Goal: Contribute content: Add original content to the website for others to see

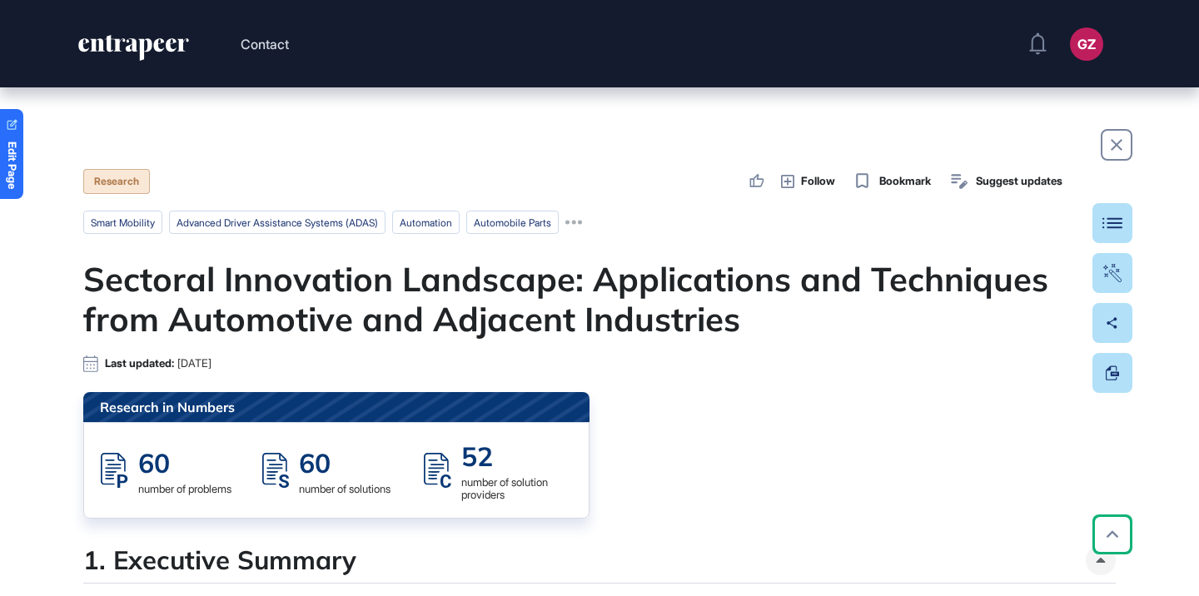
scroll to position [3932, 0]
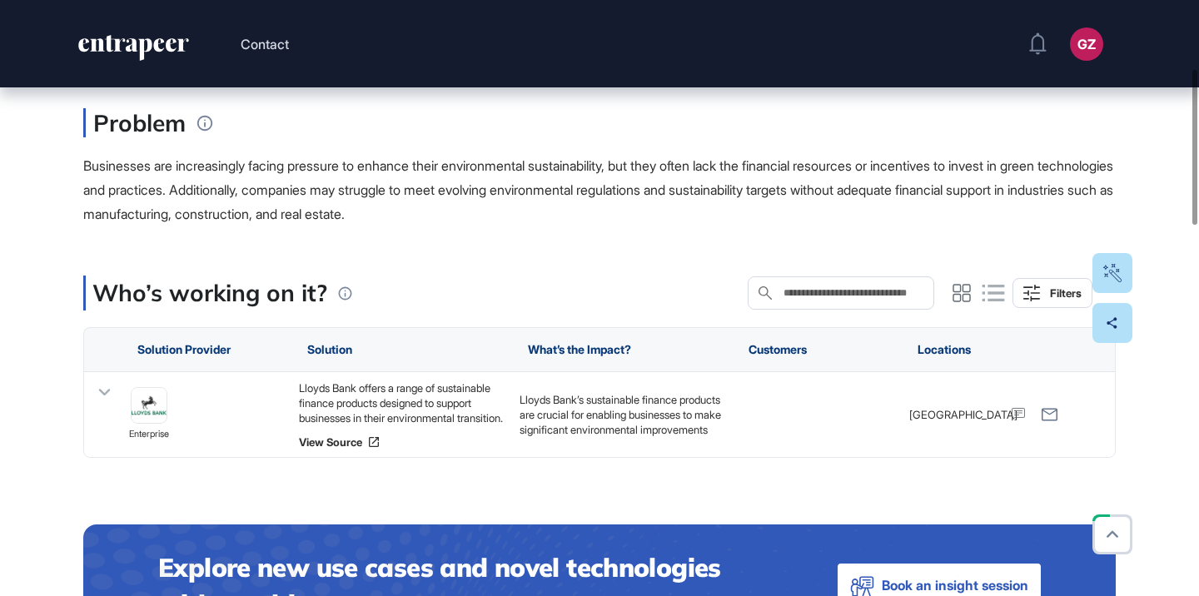
scroll to position [94, 0]
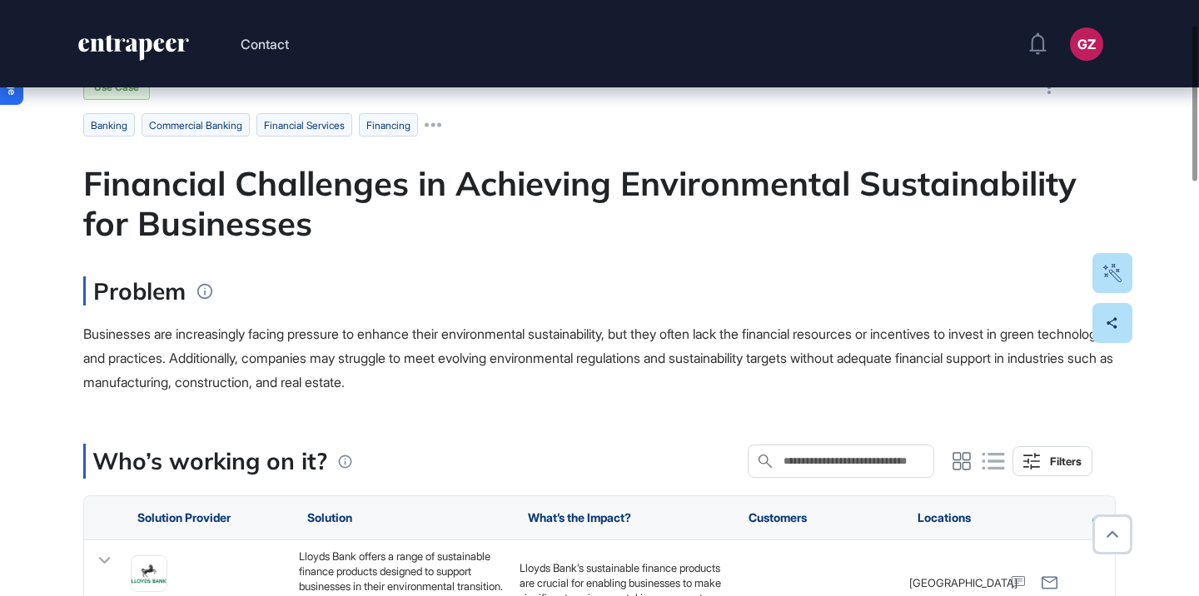
click at [609, 187] on div "Financial Challenges in Achieving Environmental Sustainability for Businesses" at bounding box center [599, 203] width 1032 height 80
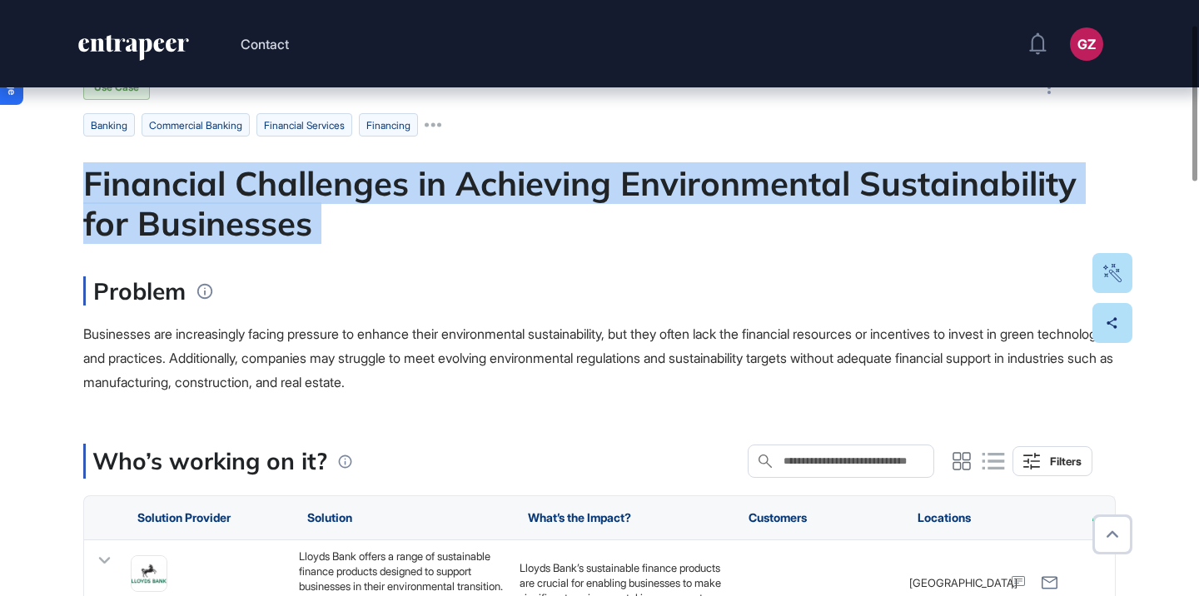
click at [609, 187] on div "Financial Challenges in Achieving Environmental Sustainability for Businesses" at bounding box center [599, 203] width 1032 height 80
copy div "Financial Challenges in Achieving Environmental Sustainability for Businesses"
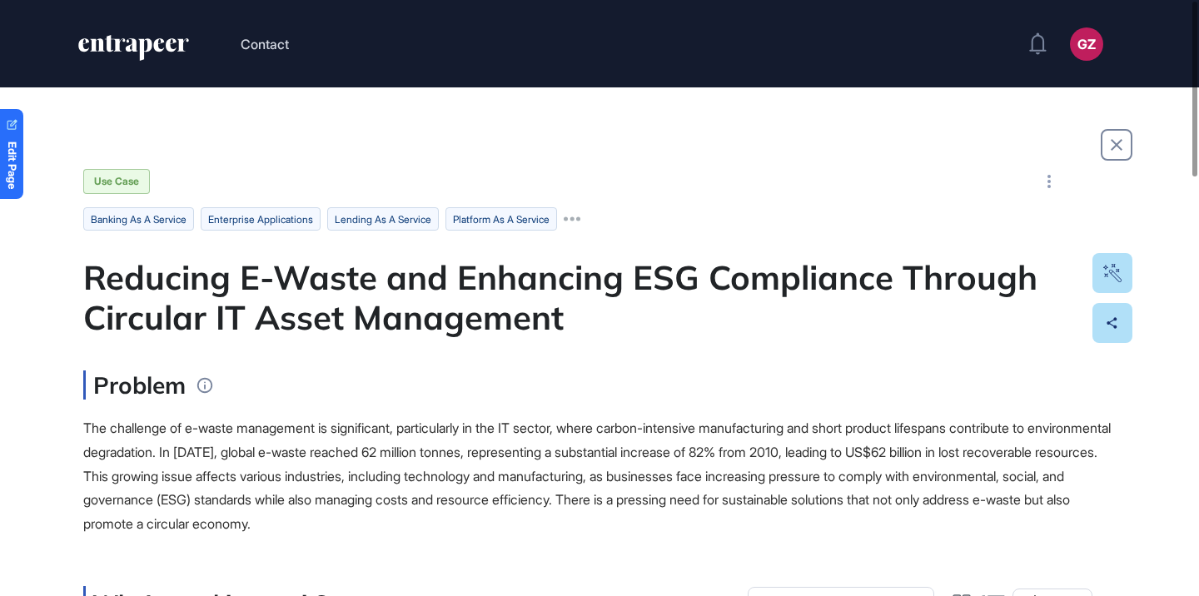
click at [593, 304] on div "Reducing E-Waste and Enhancing ESG Compliance Through Circular IT Asset Managem…" at bounding box center [599, 297] width 1032 height 80
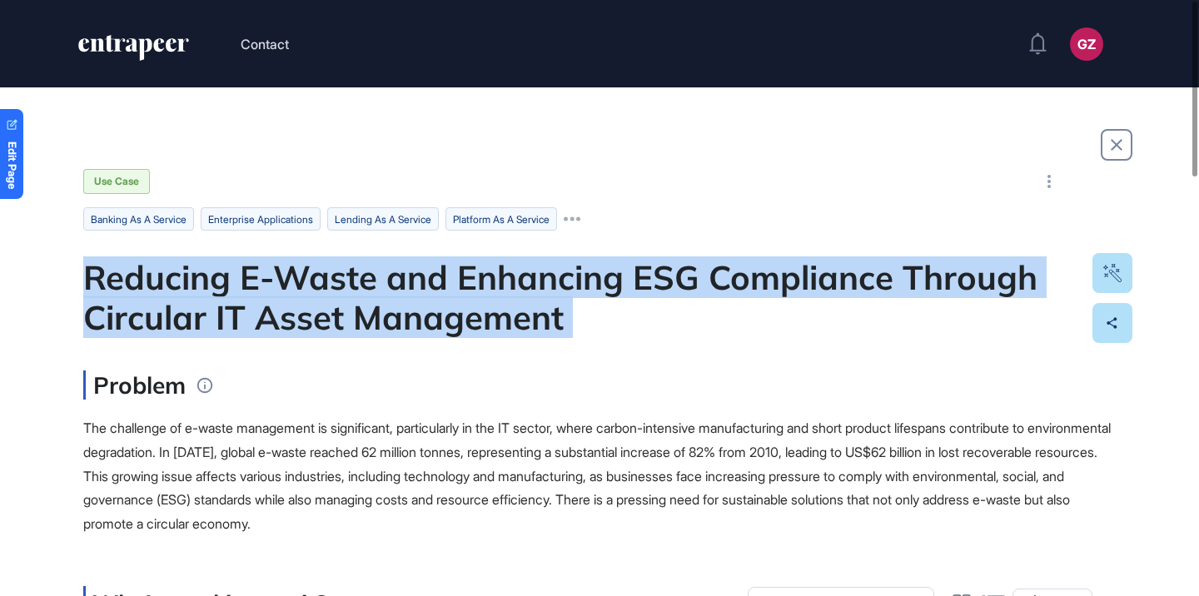
click at [593, 304] on div "Reducing E-Waste and Enhancing ESG Compliance Through Circular IT Asset Managem…" at bounding box center [599, 297] width 1032 height 80
copy div "Reducing E-Waste and Enhancing ESG Compliance Through Circular IT Asset Managem…"
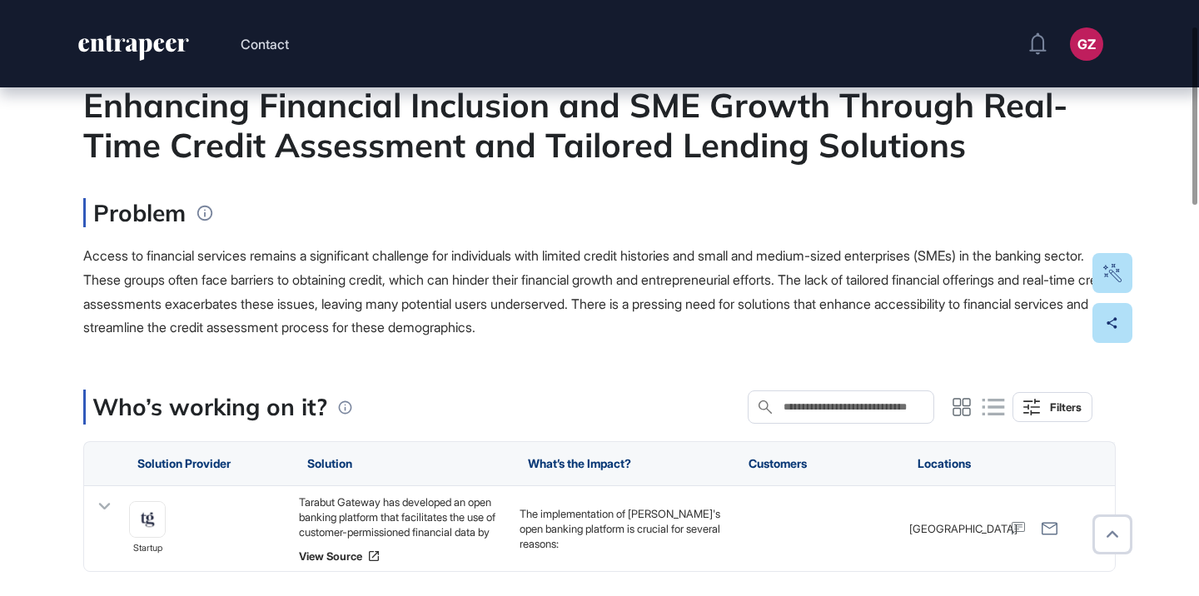
scroll to position [87, 0]
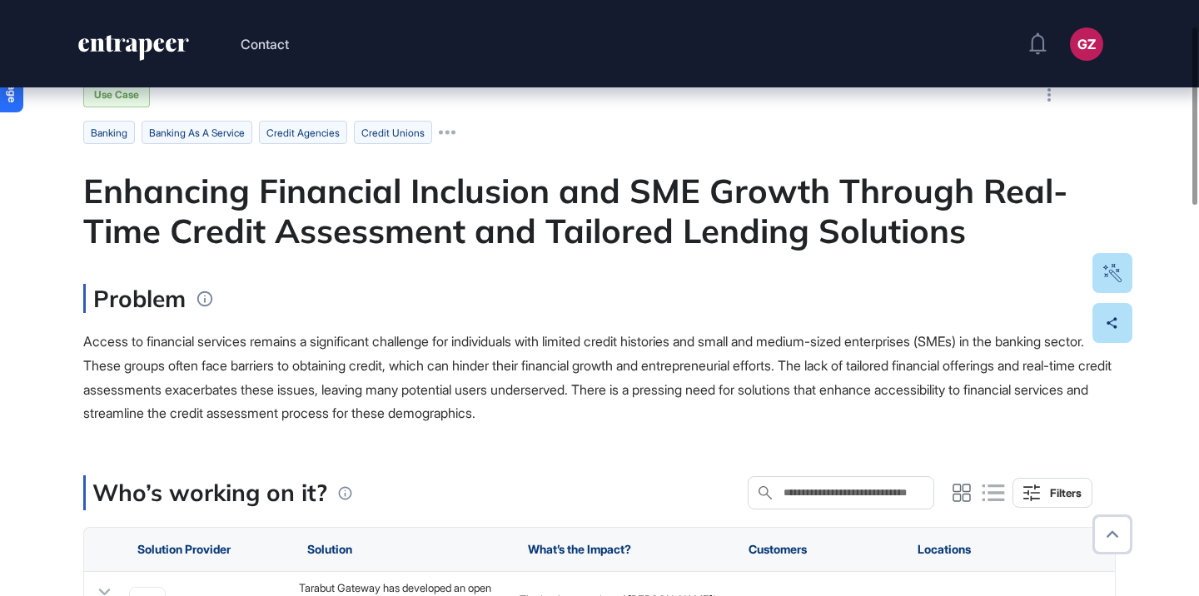
click at [651, 184] on div "Enhancing Financial Inclusion and SME Growth Through Real-Time Credit Assessmen…" at bounding box center [599, 211] width 1032 height 80
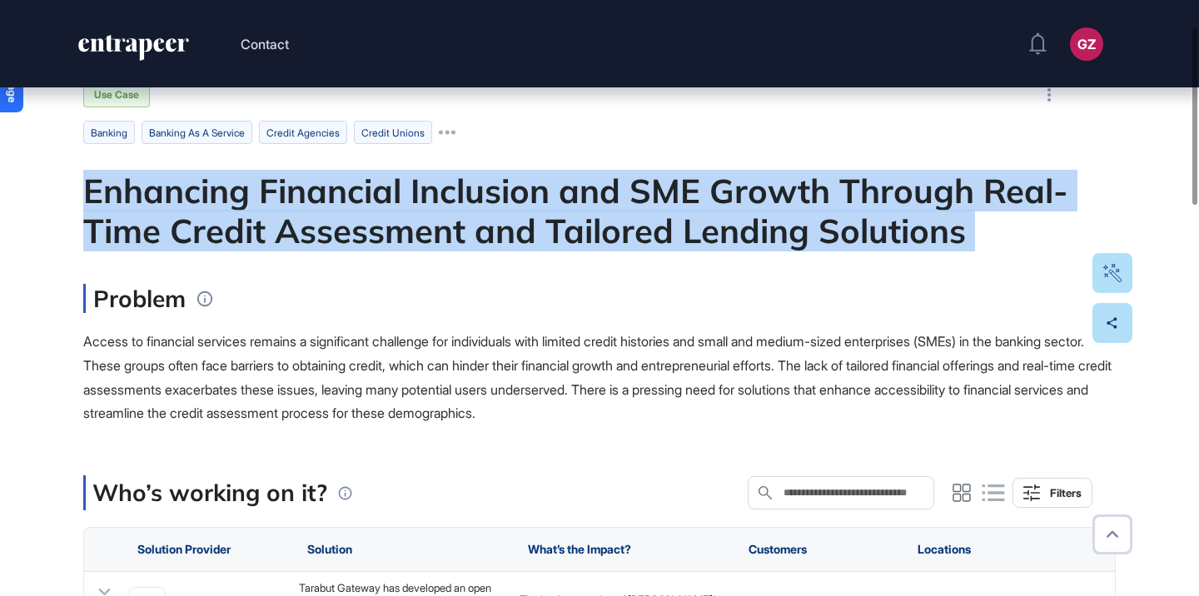
click at [651, 184] on div "Enhancing Financial Inclusion and SME Growth Through Real-Time Credit Assessmen…" at bounding box center [599, 211] width 1032 height 80
copy div "Enhancing Financial Inclusion and SME Growth Through Real-Time Credit Assessmen…"
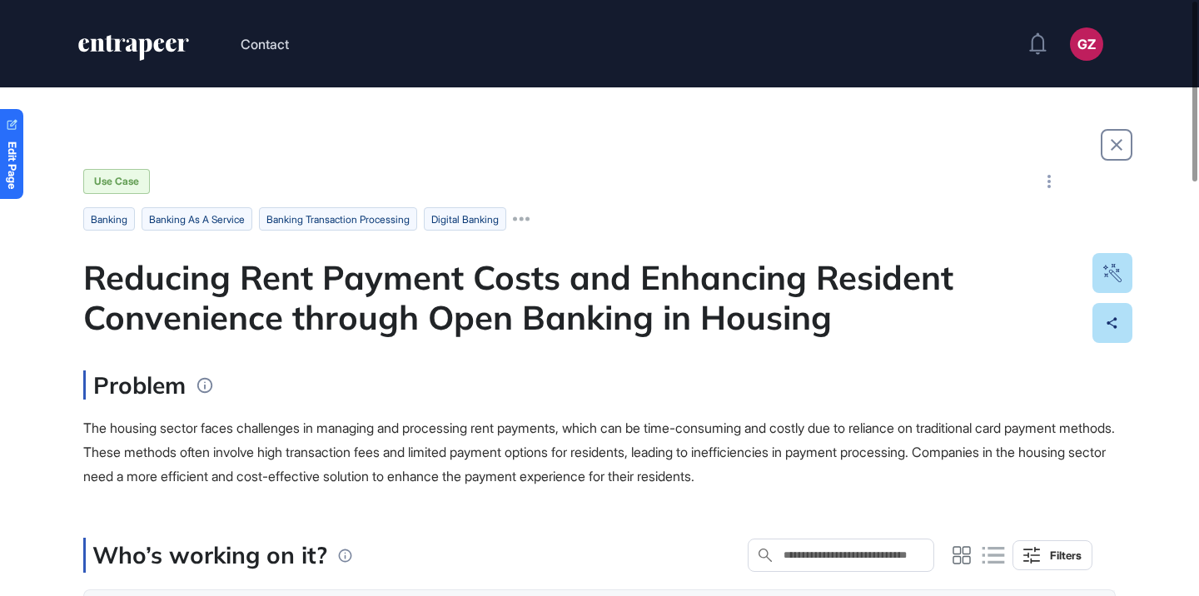
click at [523, 300] on div "Reducing Rent Payment Costs and Enhancing Resident Convenience through Open Ban…" at bounding box center [599, 297] width 1032 height 80
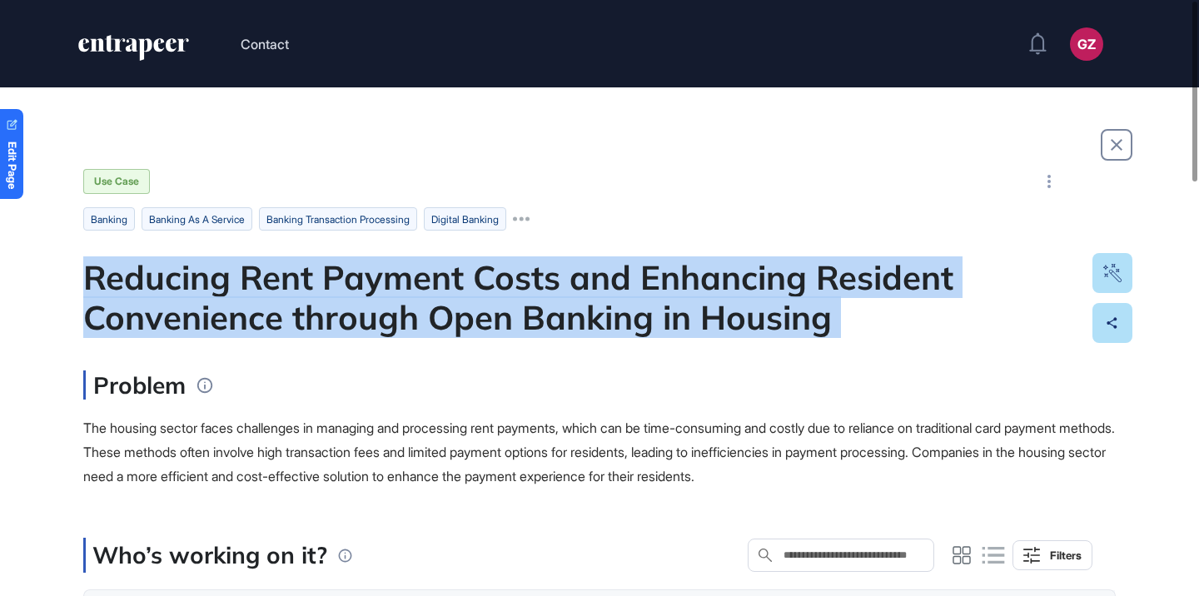
click at [523, 300] on div "Reducing Rent Payment Costs and Enhancing Resident Convenience through Open Ban…" at bounding box center [599, 297] width 1032 height 80
copy div "Reducing Rent Payment Costs and Enhancing Resident Convenience through Open Ban…"
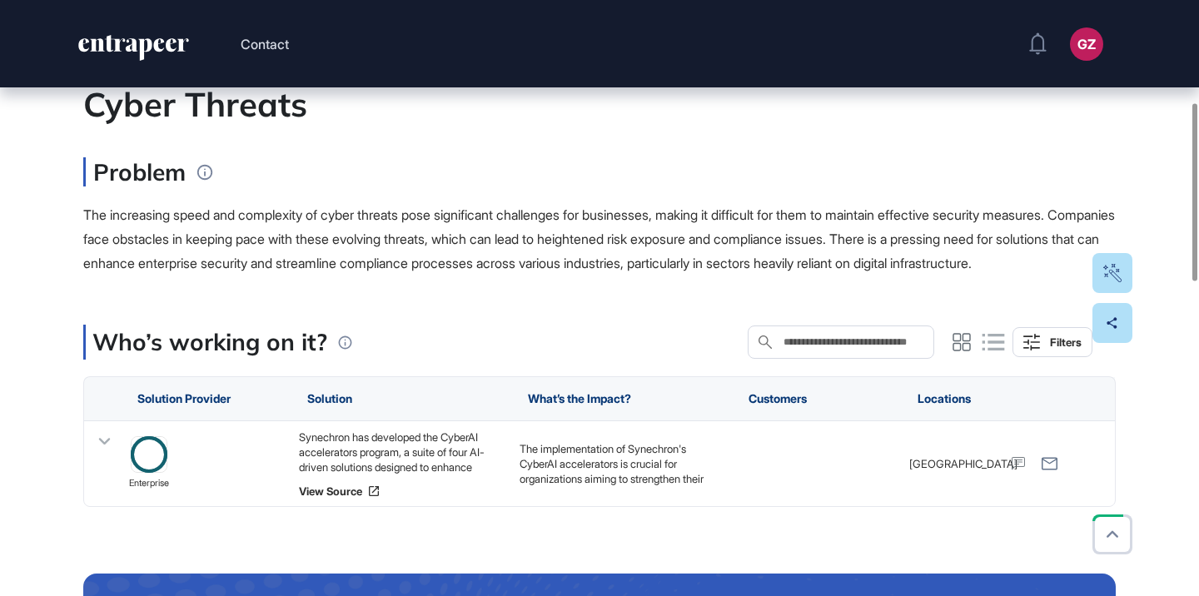
scroll to position [343, 0]
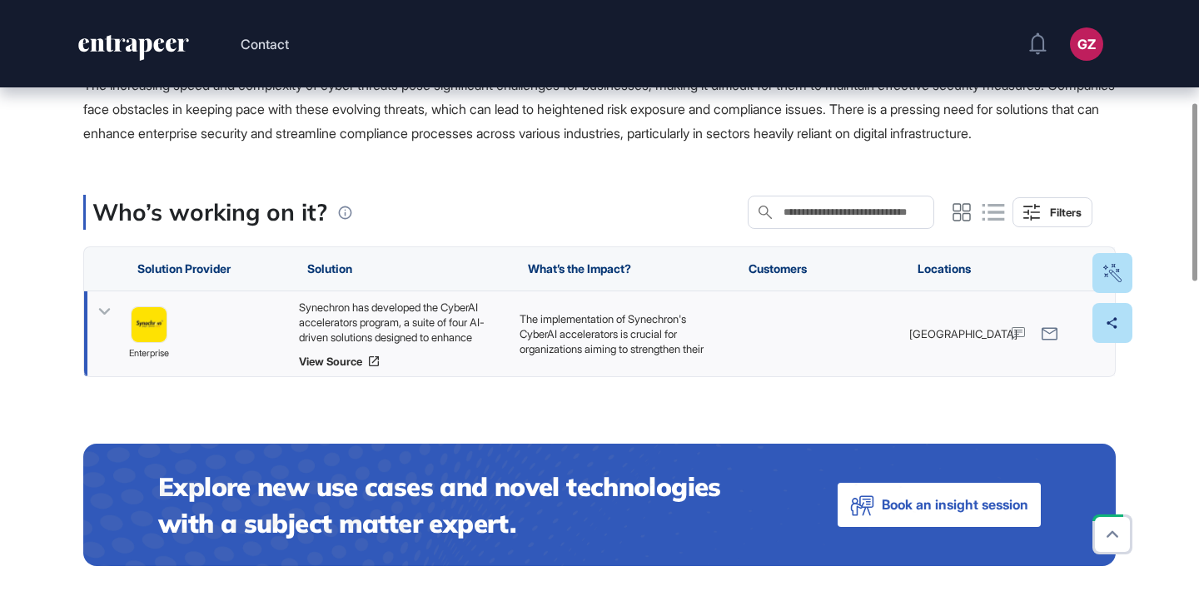
click at [439, 333] on div "Synechron has developed the CyberAI accelerators program, a suite of four AI-dr…" at bounding box center [401, 322] width 204 height 45
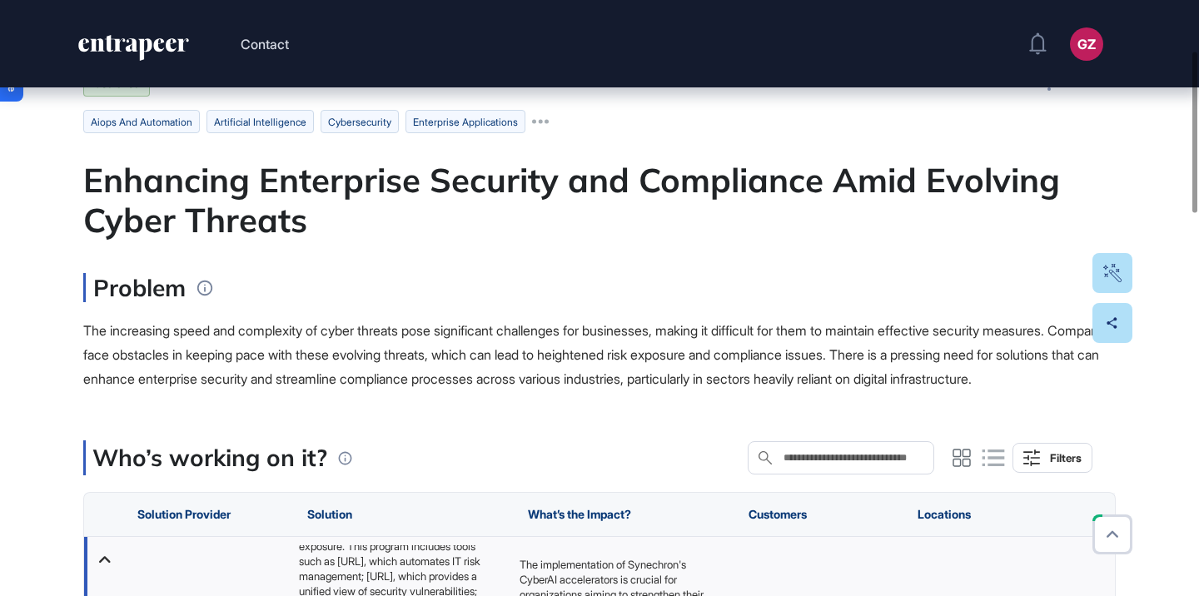
scroll to position [0, 0]
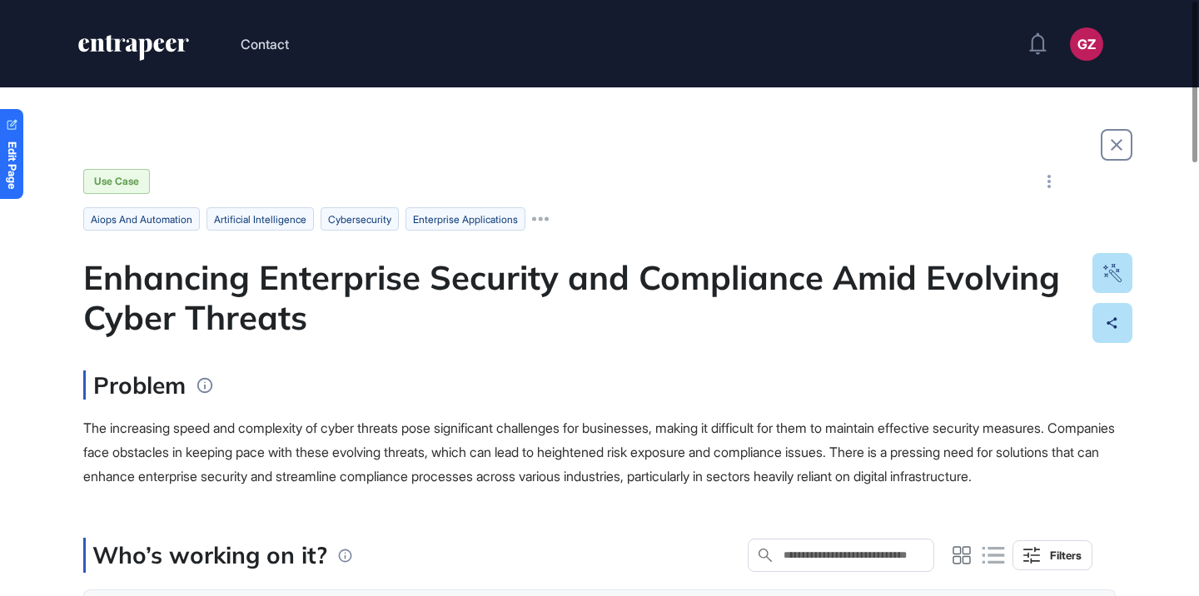
click at [605, 269] on div "Enhancing Enterprise Security and Compliance Amid Evolving Cyber Threats" at bounding box center [599, 297] width 1032 height 80
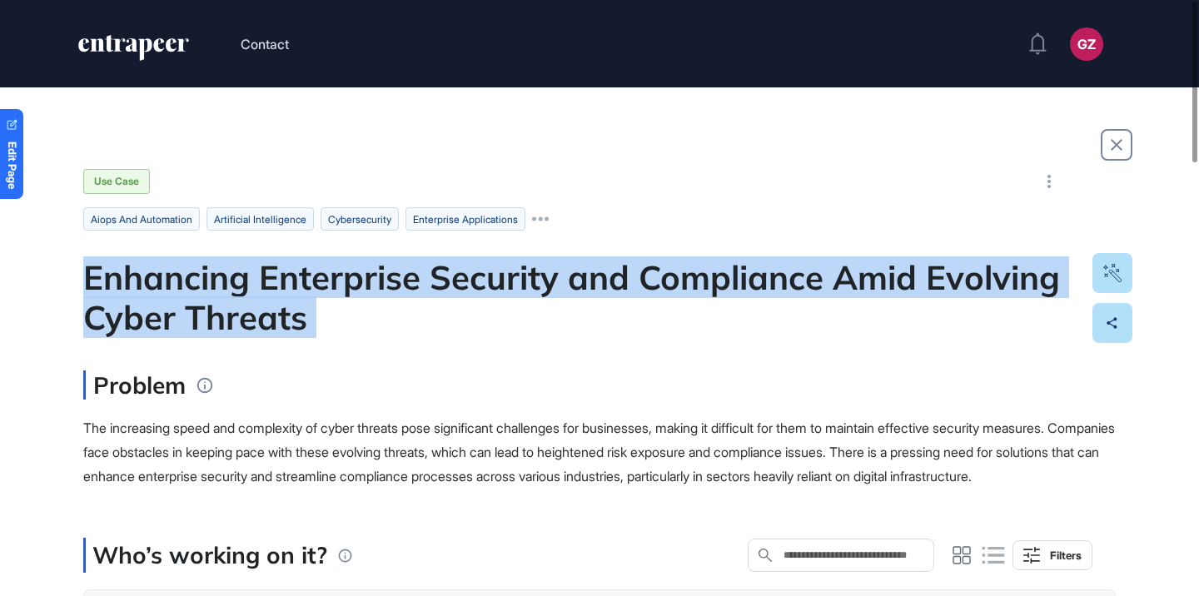
click at [605, 269] on div "Enhancing Enterprise Security and Compliance Amid Evolving Cyber Threats" at bounding box center [599, 297] width 1032 height 80
copy div "Enhancing Enterprise Security and Compliance Amid Evolving Cyber Threats"
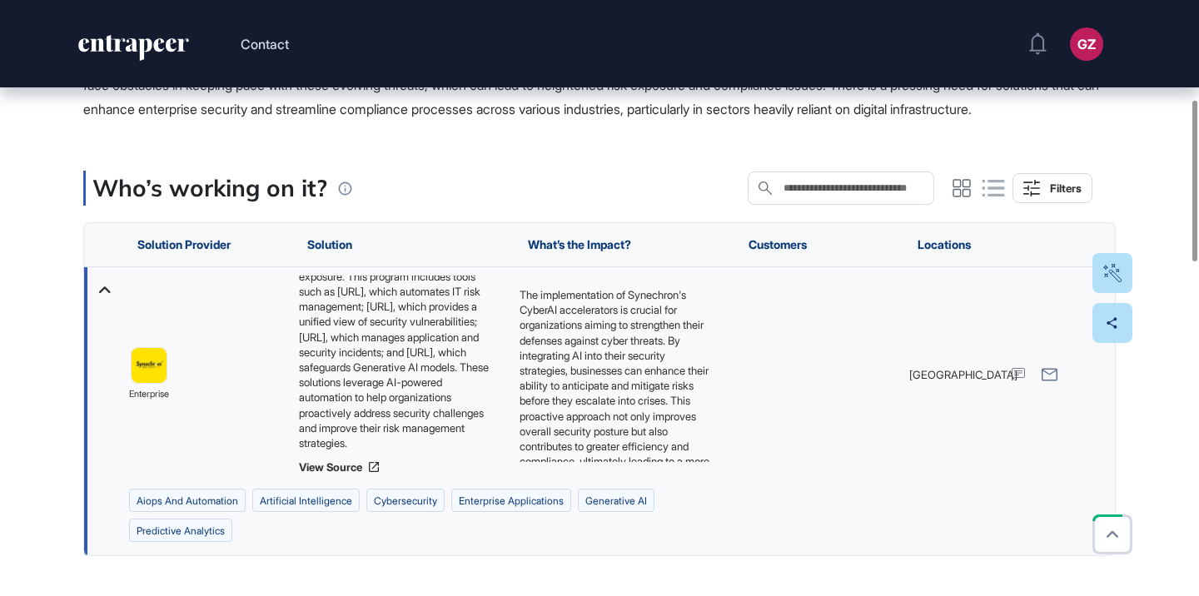
scroll to position [97, 0]
drag, startPoint x: 300, startPoint y: 304, endPoint x: 428, endPoint y: 468, distance: 208.2
click at [428, 450] on div "Synechron has developed the CyberAI accelerators program, a suite of four AI-dr…" at bounding box center [401, 363] width 204 height 175
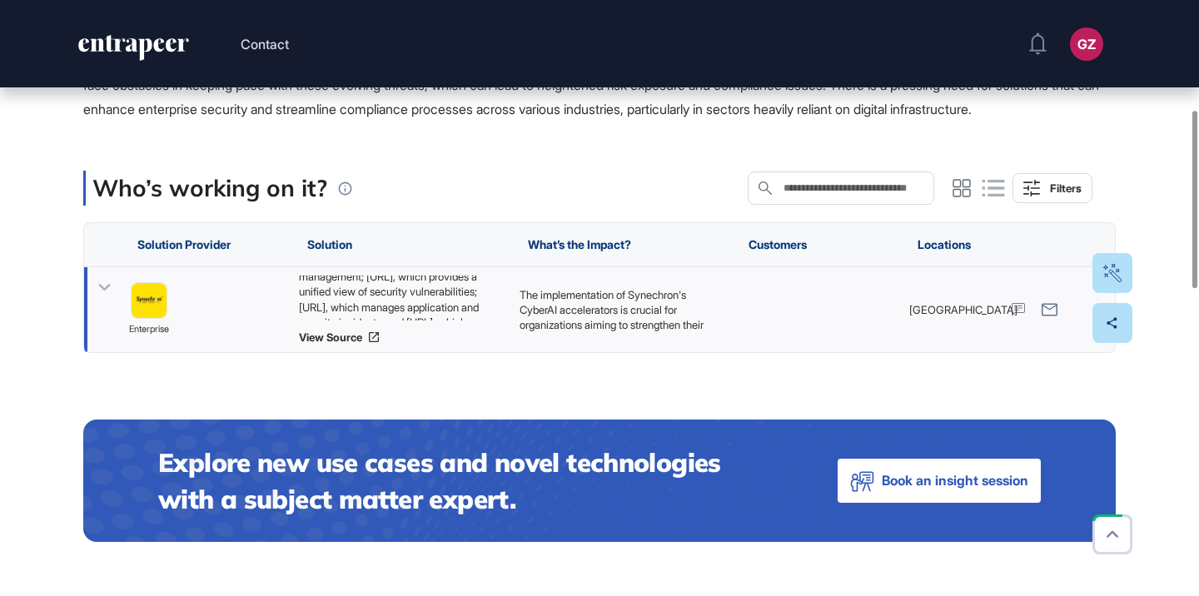
copy div "Synechron has developed the CyberAI accelerators program, a suite of four AI-dr…"
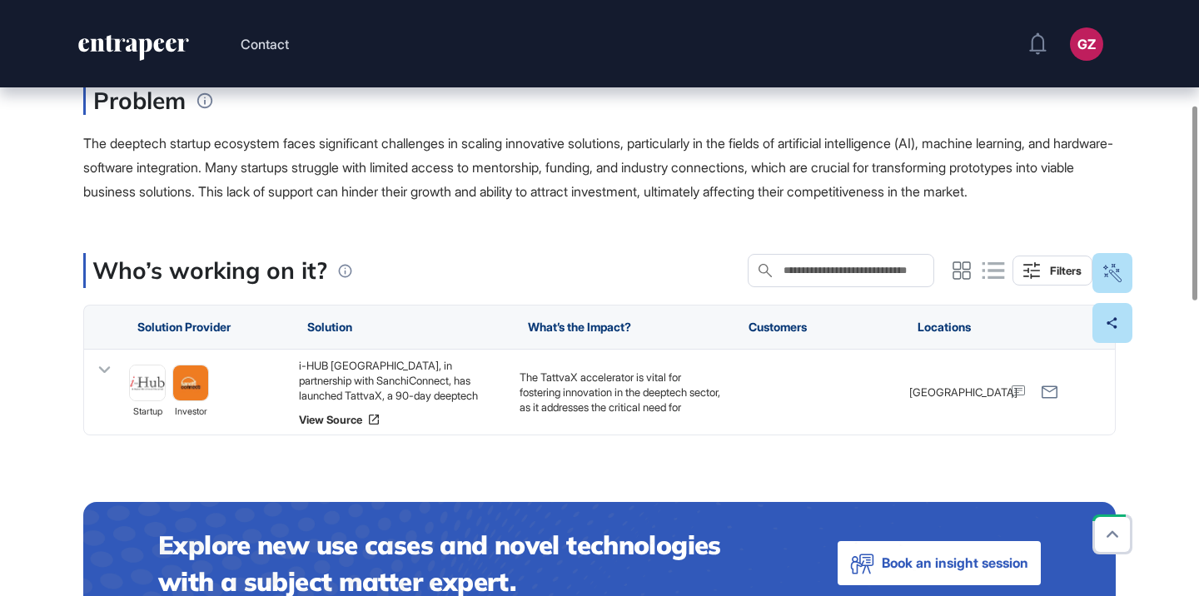
scroll to position [321, 0]
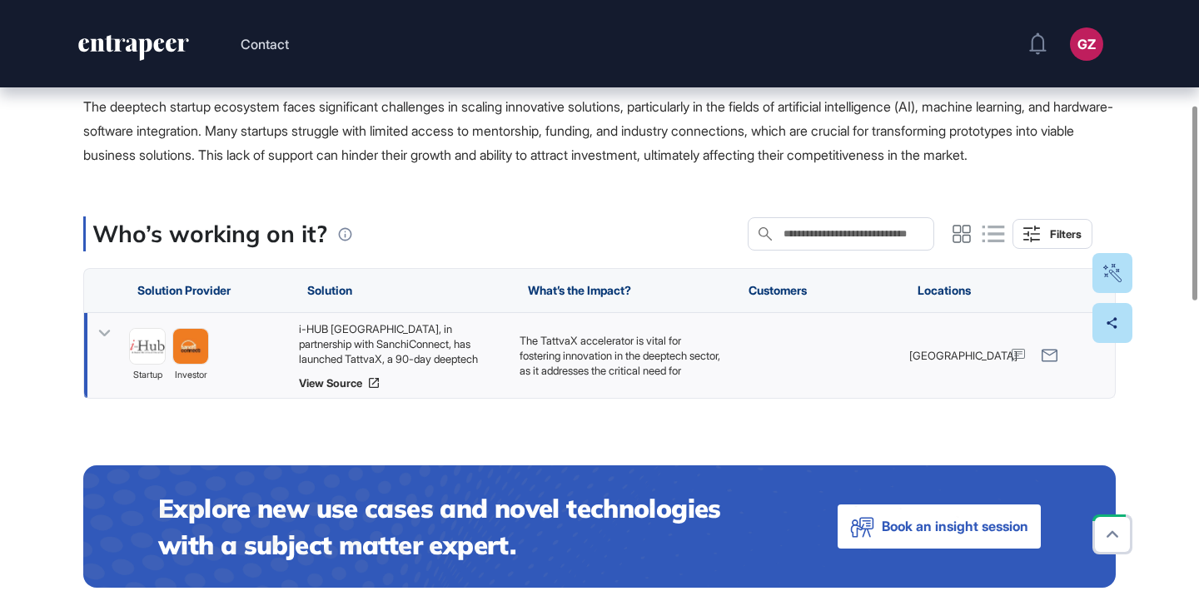
click at [466, 366] on div "i-HUB [GEOGRAPHIC_DATA], in partnership with SanchiConnect, has launched Tattva…" at bounding box center [401, 343] width 204 height 45
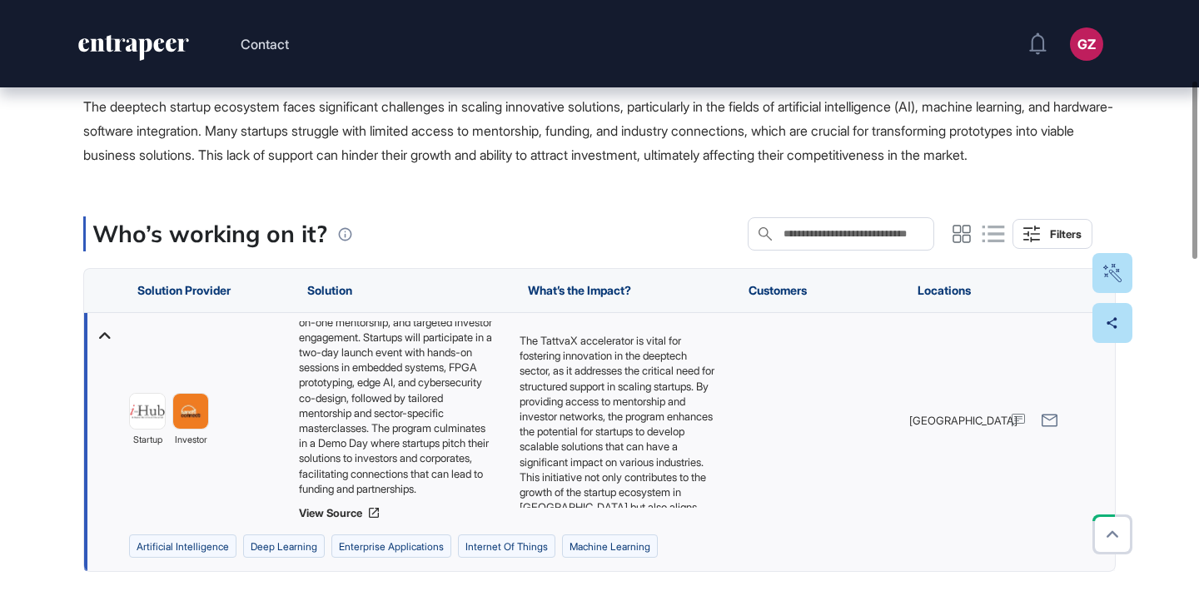
scroll to position [0, 0]
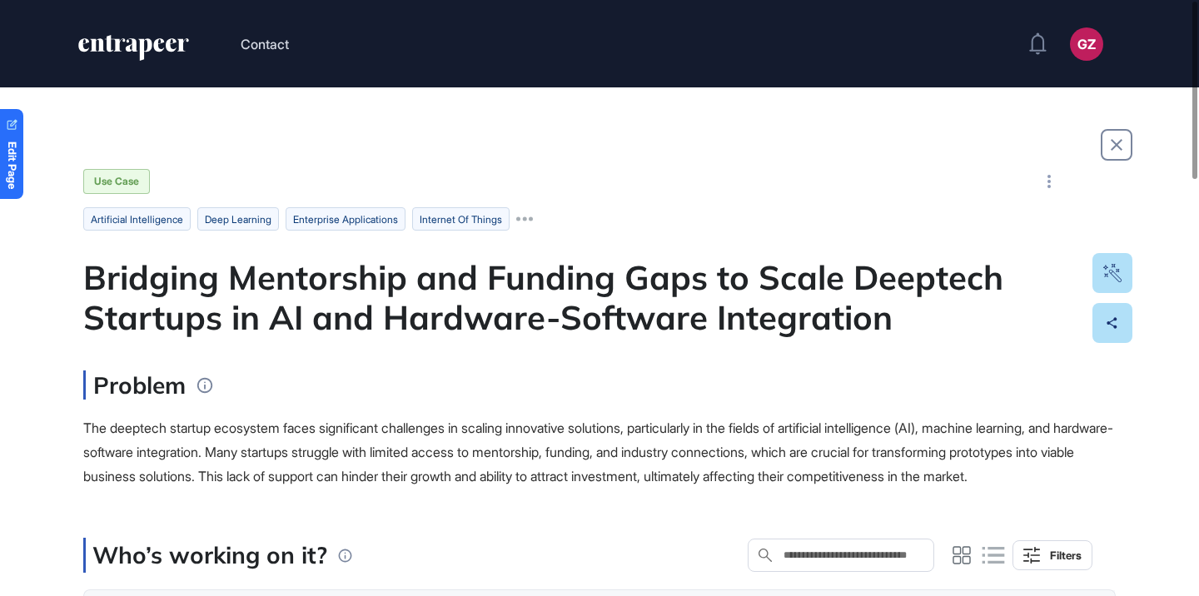
click at [596, 304] on div "Bridging Mentorship and Funding Gaps to Scale Deeptech Startups in AI and Hardw…" at bounding box center [599, 297] width 1032 height 80
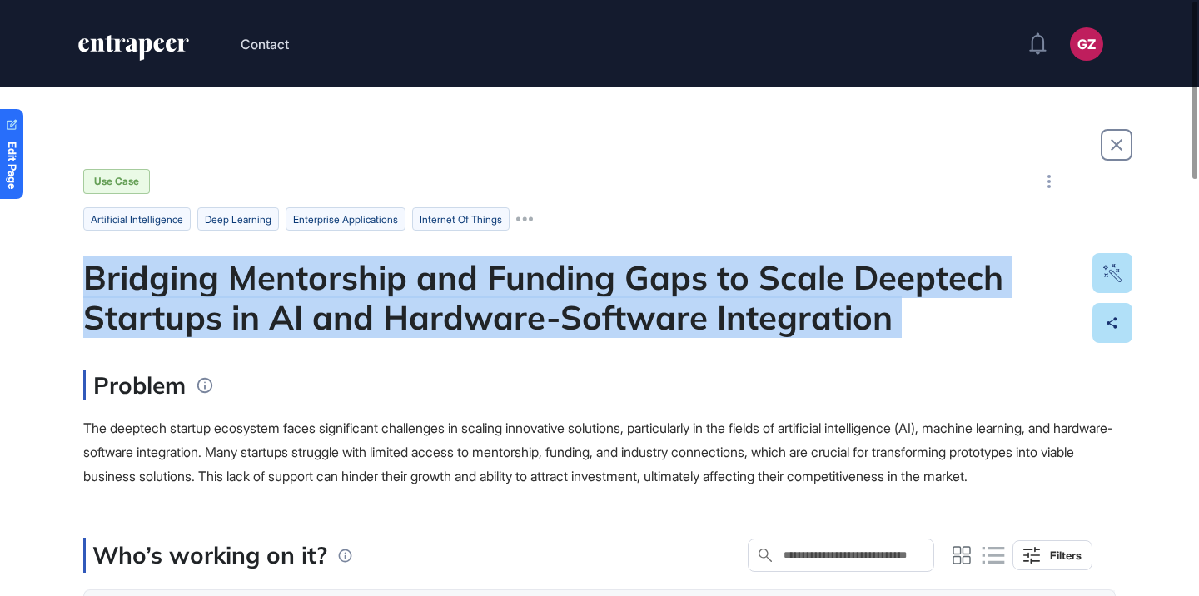
click at [596, 304] on div "Bridging Mentorship and Funding Gaps to Scale Deeptech Startups in AI and Hardw…" at bounding box center [599, 297] width 1032 height 80
copy div "Bridging Mentorship and Funding Gaps to Scale Deeptech Startups in AI and Hardw…"
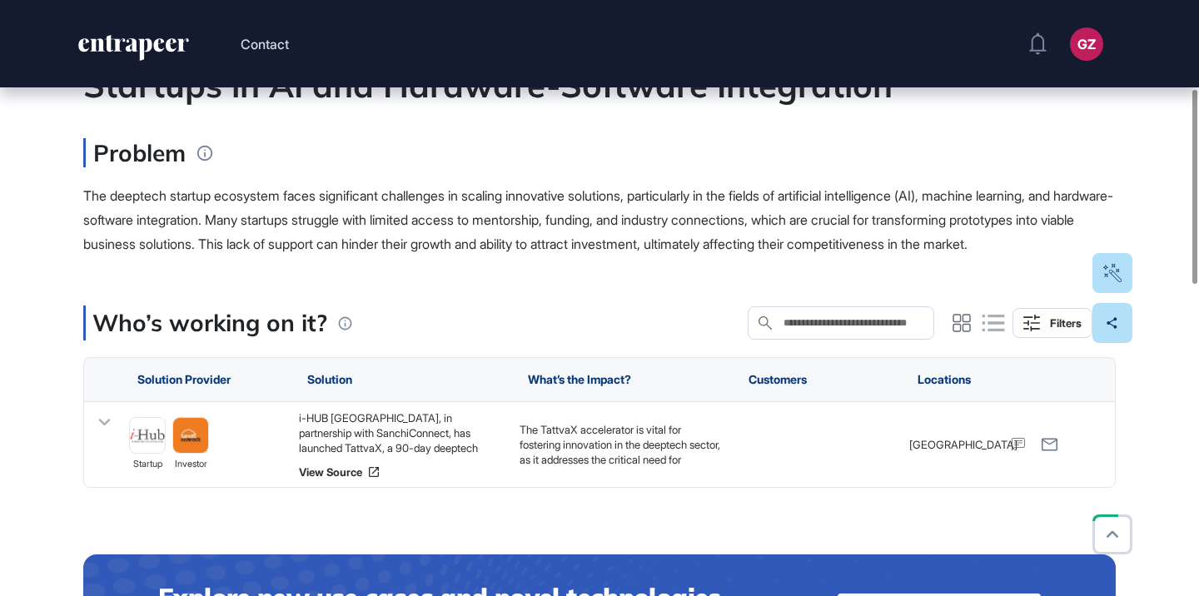
scroll to position [271, 0]
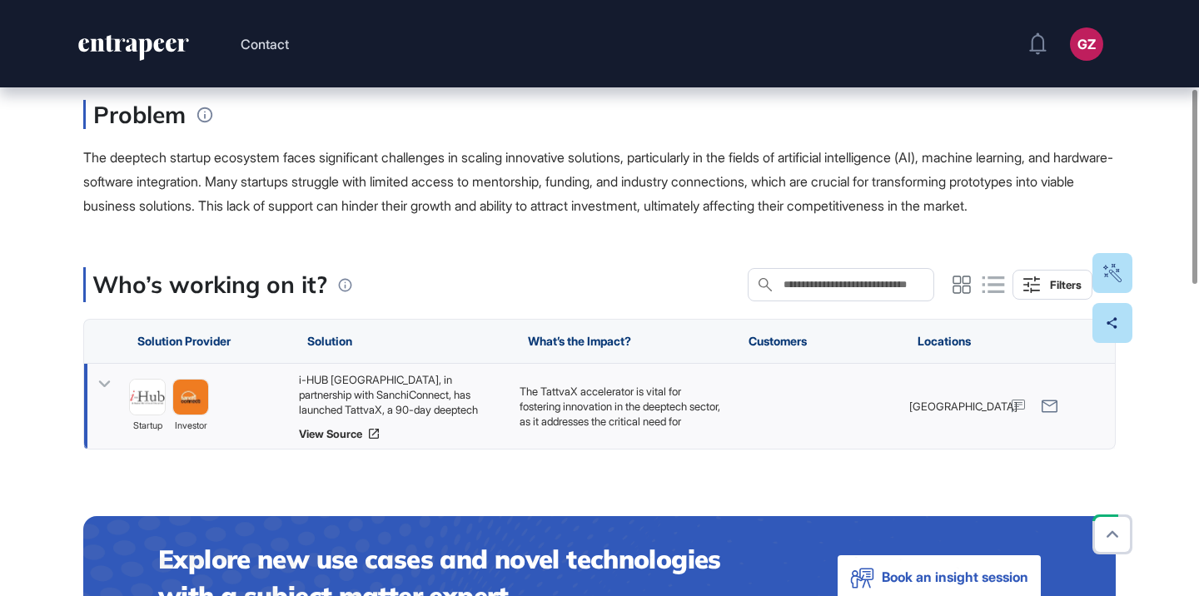
click at [452, 415] on div "i-HUB [GEOGRAPHIC_DATA], in partnership with SanchiConnect, has launched Tattva…" at bounding box center [401, 394] width 204 height 45
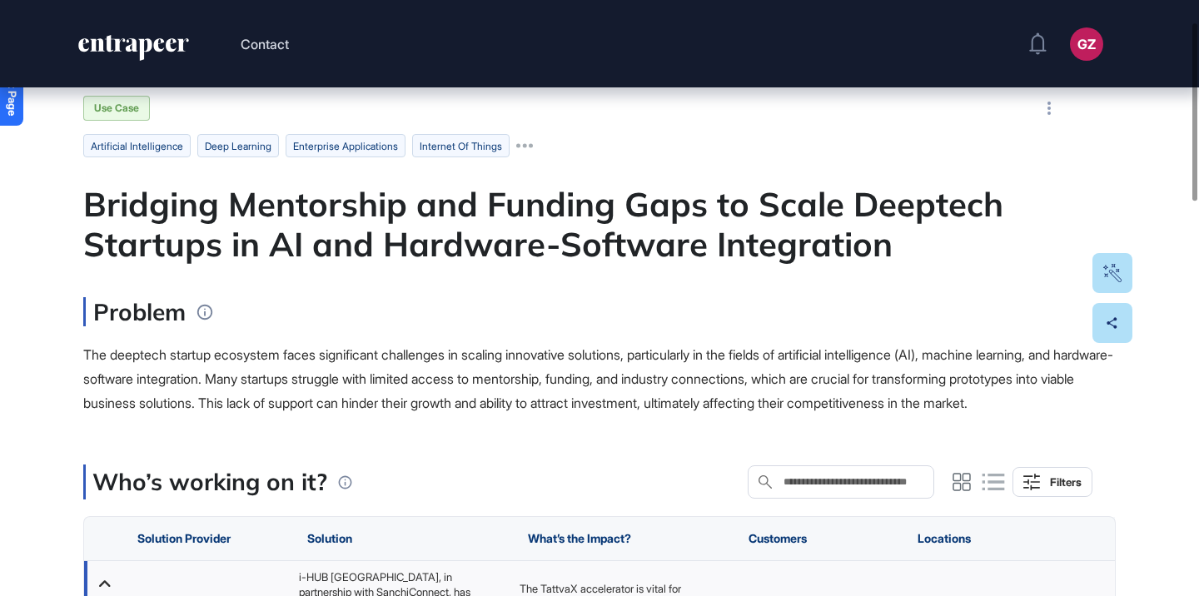
scroll to position [0, 0]
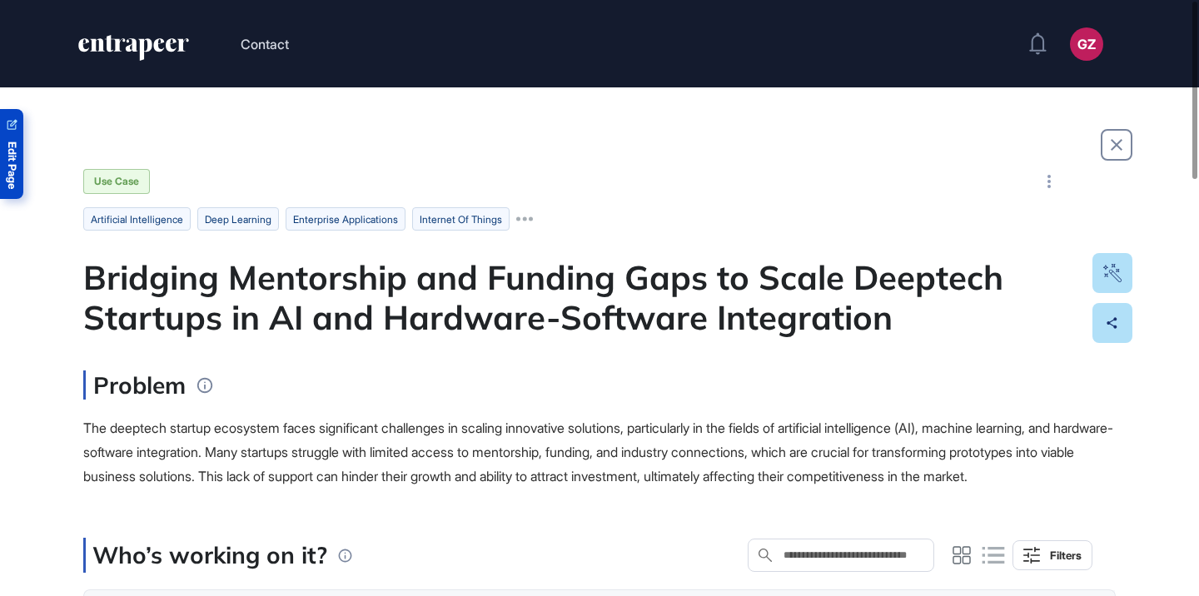
click at [17, 164] on span "Edit Page" at bounding box center [12, 165] width 11 height 47
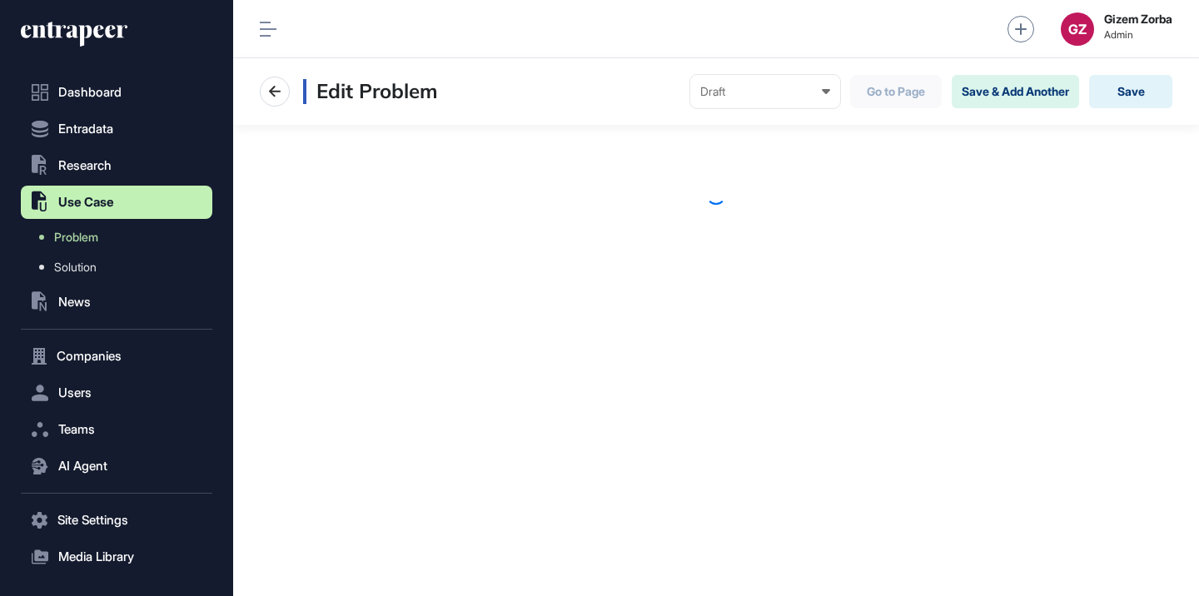
scroll to position [1, 1]
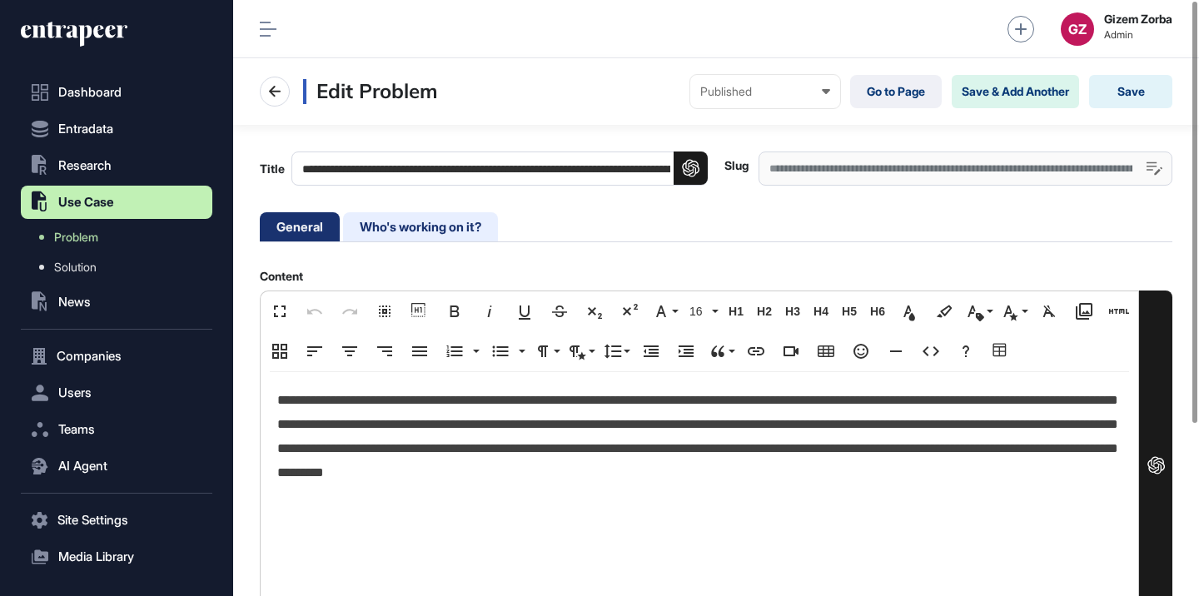
click at [478, 229] on li "Who's working on it?" at bounding box center [420, 226] width 155 height 29
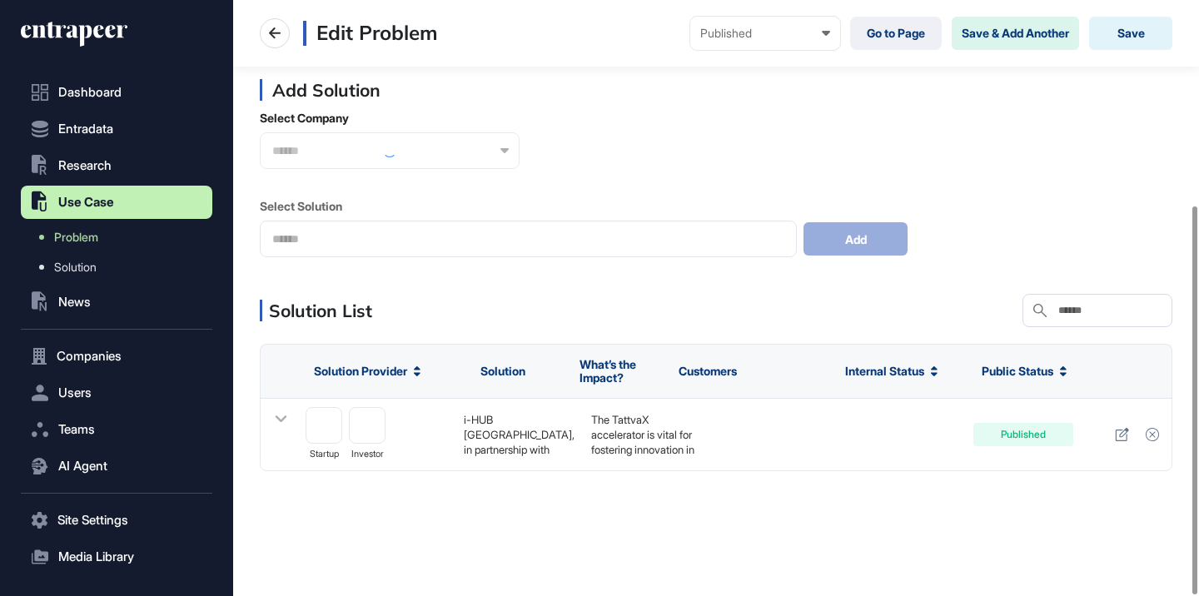
scroll to position [190, 0]
click at [1114, 440] on link at bounding box center [1122, 435] width 24 height 23
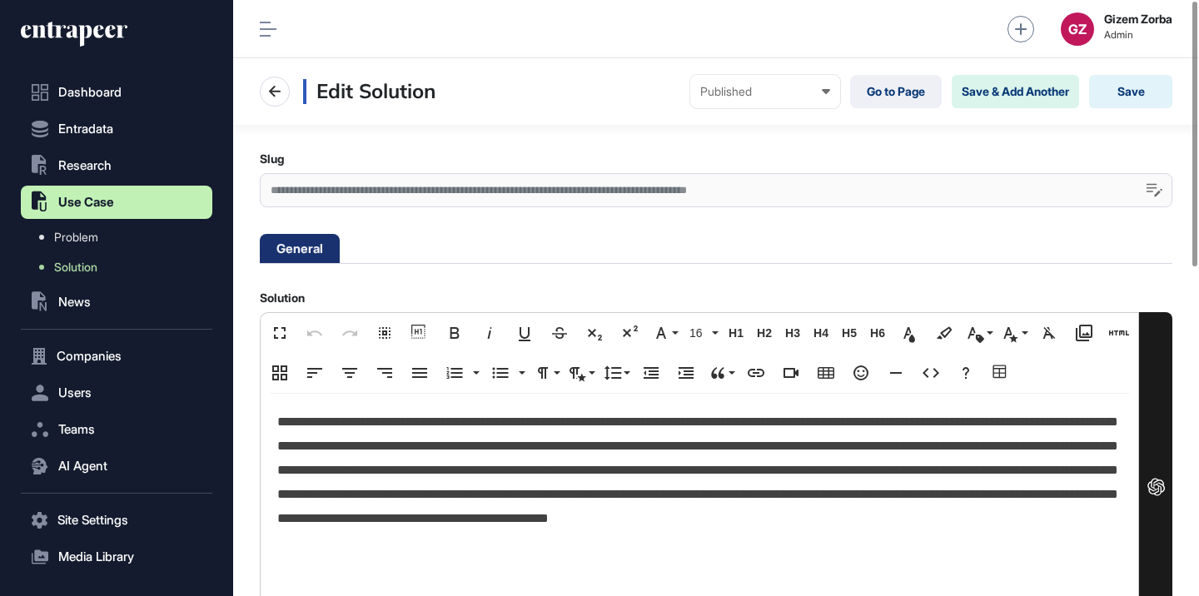
scroll to position [1, 7]
click at [435, 450] on p "**********" at bounding box center [699, 482] width 844 height 144
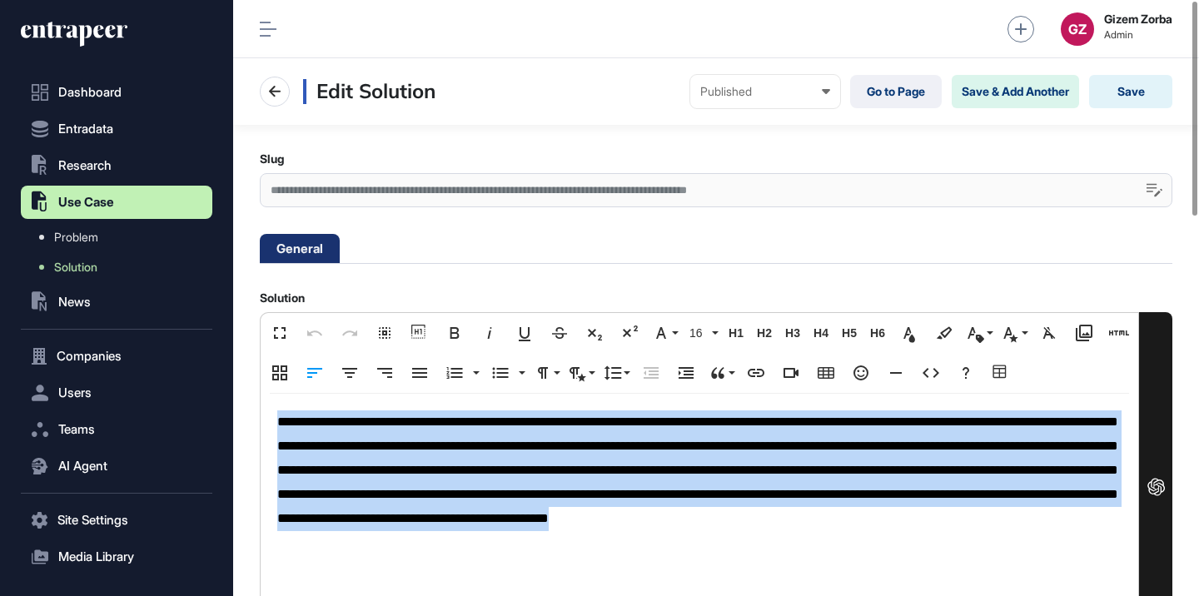
scroll to position [0, 0]
copy p "**********"
